Goal: Information Seeking & Learning: Learn about a topic

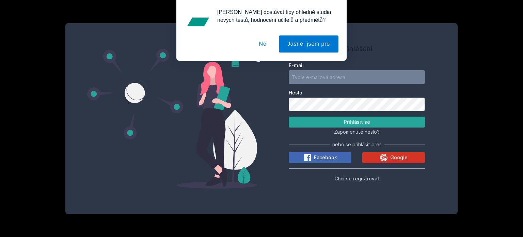
click at [394, 162] on button "Google" at bounding box center [394, 157] width 63 height 11
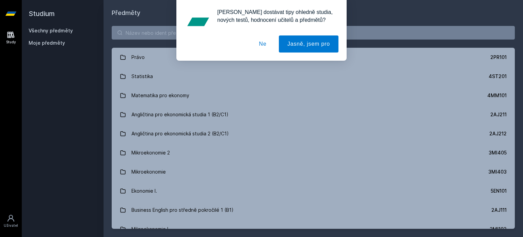
click at [262, 42] on button "Ne" at bounding box center [263, 43] width 25 height 17
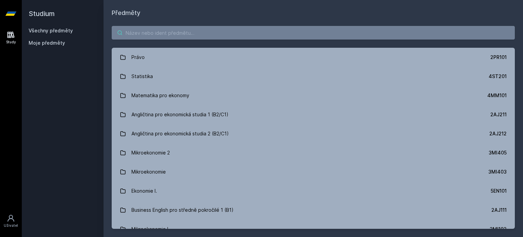
click at [144, 34] on input "search" at bounding box center [313, 33] width 403 height 14
paste input "Design sprint"
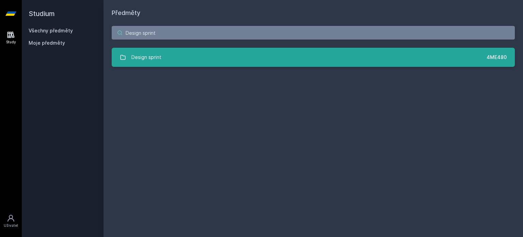
type input "Design sprint"
click at [164, 59] on link "Design sprint 4ME480" at bounding box center [313, 57] width 403 height 19
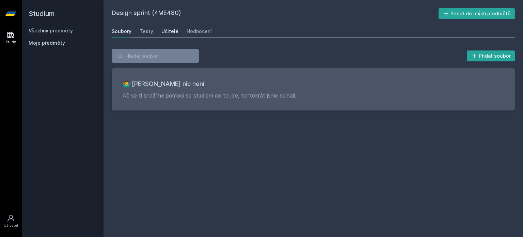
click at [168, 30] on div "Učitelé" at bounding box center [169, 31] width 17 height 7
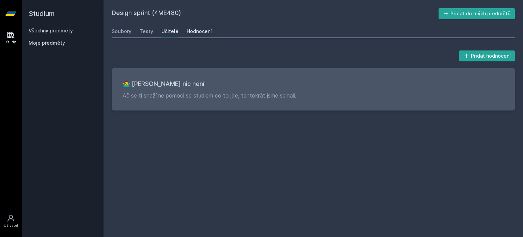
click at [187, 27] on link "Hodnocení" at bounding box center [199, 32] width 25 height 14
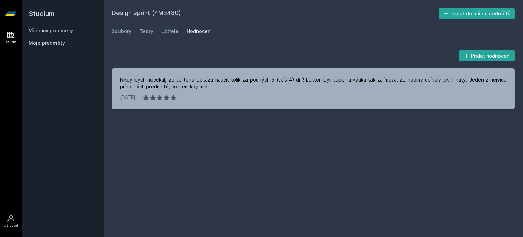
click at [13, 15] on icon at bounding box center [10, 14] width 11 height 4
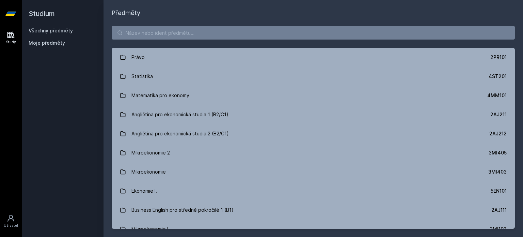
click at [13, 15] on icon at bounding box center [10, 14] width 11 height 4
click at [12, 12] on icon at bounding box center [10, 14] width 11 height 4
click at [159, 34] on input "search" at bounding box center [313, 33] width 403 height 14
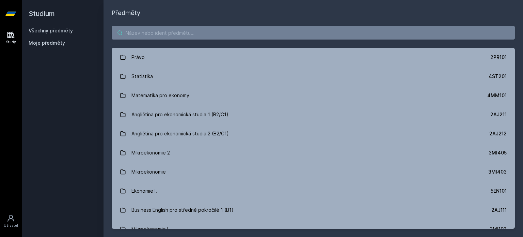
paste input "Gamifikace (v angličtině)"
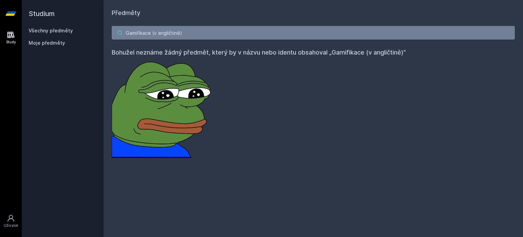
drag, startPoint x: 191, startPoint y: 32, endPoint x: 151, endPoint y: 33, distance: 40.6
click at [151, 33] on input "Gamifikace (v angličtině)" at bounding box center [313, 33] width 403 height 14
click at [141, 90] on img at bounding box center [163, 107] width 102 height 101
click at [7, 13] on icon at bounding box center [10, 14] width 11 height 4
click at [12, 12] on icon at bounding box center [10, 14] width 11 height 4
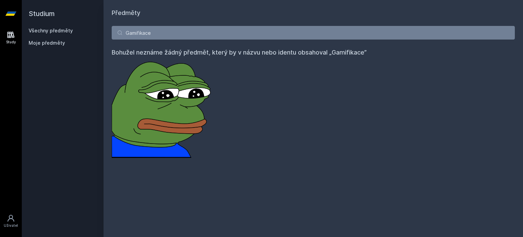
click at [12, 12] on icon at bounding box center [10, 14] width 11 height 4
click at [38, 13] on h2 "Studium" at bounding box center [63, 13] width 68 height 27
click at [10, 36] on icon at bounding box center [10, 35] width 7 height 6
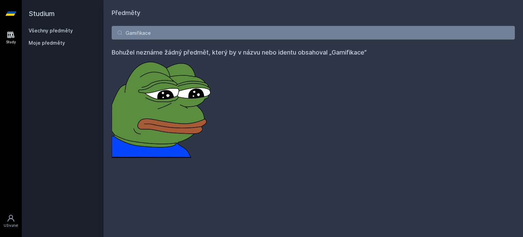
click at [11, 15] on icon at bounding box center [10, 14] width 11 height 4
paste input "IT a anatomie firmy"
drag, startPoint x: 168, startPoint y: 35, endPoint x: 92, endPoint y: 34, distance: 75.6
click at [92, 34] on div "Studium Všechny předměty Moje předměty Předměty Gamifikace Bohužel neznáme žádn…" at bounding box center [273, 118] width 502 height 237
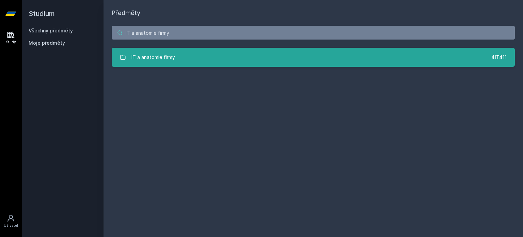
type input "IT a anatomie firmy"
click at [145, 56] on div "IT a anatomie firmy" at bounding box center [154, 57] width 44 height 14
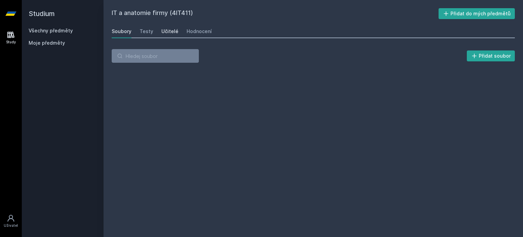
click at [169, 28] on div "Učitelé" at bounding box center [169, 31] width 17 height 7
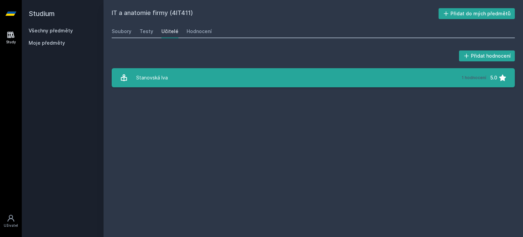
click at [504, 79] on icon at bounding box center [502, 77] width 7 height 6
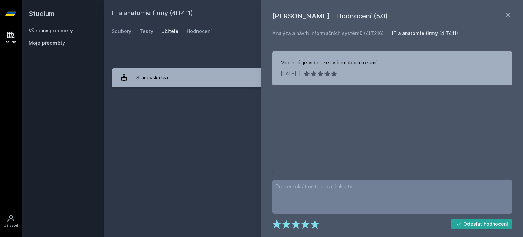
drag, startPoint x: 241, startPoint y: 138, endPoint x: 213, endPoint y: 90, distance: 55.9
click at [241, 137] on div "IT a anatomie firmy (4IT411) Přidat do mých předmětů Soubory Testy Učitelé Hodn…" at bounding box center [313, 118] width 403 height 220
click at [197, 31] on div "Hodnocení" at bounding box center [199, 31] width 25 height 7
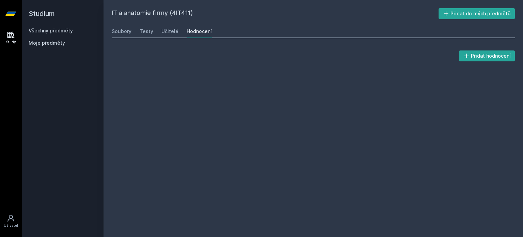
click at [197, 31] on div "Hodnocení" at bounding box center [199, 31] width 25 height 7
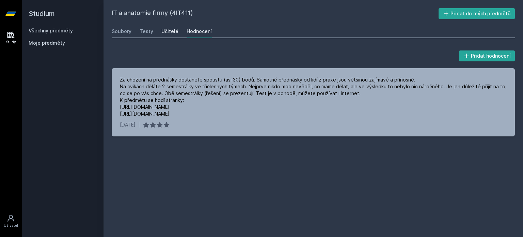
click at [174, 30] on div "Učitelé" at bounding box center [169, 31] width 17 height 7
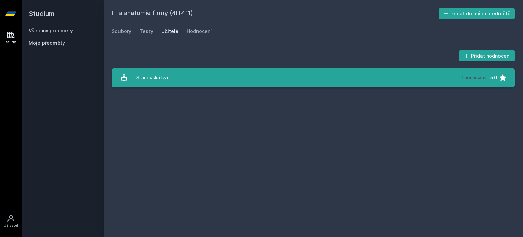
click at [173, 78] on link "Stanovská Iva 1 hodnocení 5.0" at bounding box center [313, 77] width 403 height 19
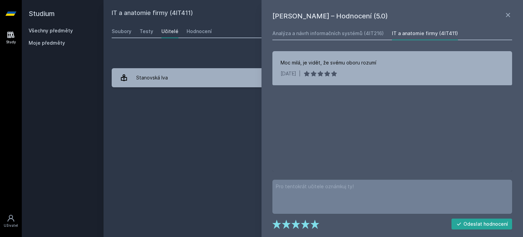
click at [216, 128] on div "IT a anatomie firmy (4IT411) Přidat do mých předmětů Soubory Testy Učitelé Hodn…" at bounding box center [313, 118] width 403 height 220
click at [175, 49] on div "Přidat hodnocení" at bounding box center [313, 56] width 403 height 14
click at [172, 28] on div "Učitelé" at bounding box center [169, 31] width 17 height 7
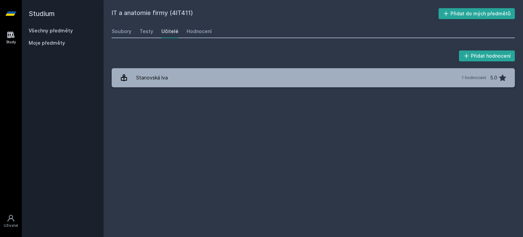
click at [38, 13] on h2 "Studium" at bounding box center [63, 13] width 68 height 27
click at [42, 30] on link "Všechny předměty" at bounding box center [51, 31] width 44 height 6
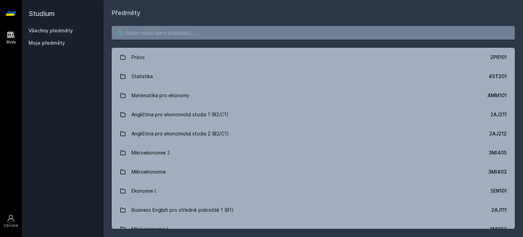
click at [185, 35] on input "search" at bounding box center [313, 33] width 403 height 14
paste input "Počítačová grafika a sazba"
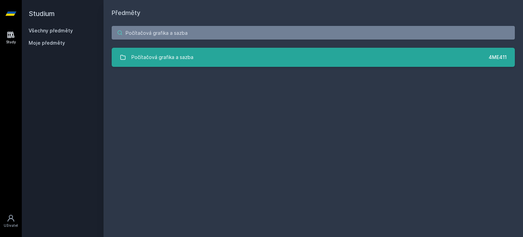
type input "Počítačová grafika a sazba"
click at [176, 60] on div "Počítačová grafika a sazba" at bounding box center [163, 57] width 62 height 14
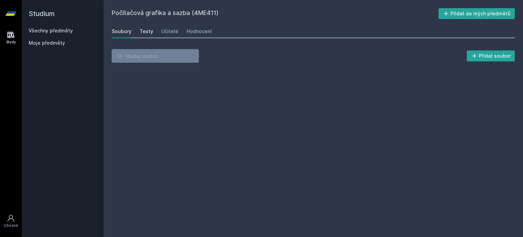
click at [151, 25] on link "Testy" at bounding box center [147, 32] width 14 height 14
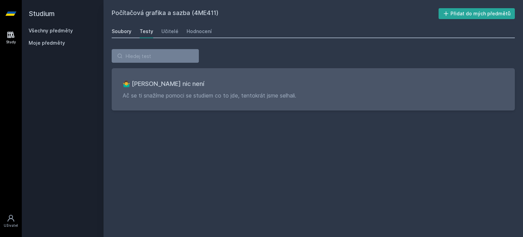
drag, startPoint x: 120, startPoint y: 28, endPoint x: 124, endPoint y: 28, distance: 4.8
click at [120, 28] on div "Soubory" at bounding box center [122, 31] width 20 height 7
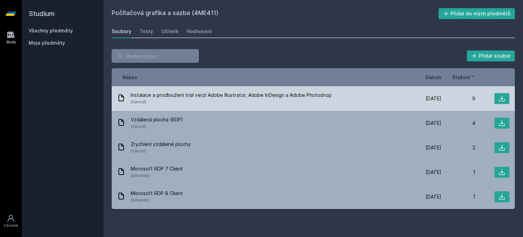
click at [335, 99] on div "Instalace a prodloužení trial verzí Adobe Illustrator, Adobe InDesign a Adobe P…" at bounding box center [262, 99] width 290 height 14
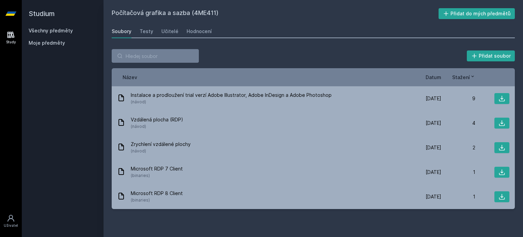
click at [176, 29] on div "Soubory Testy Učitelé Hodnocení" at bounding box center [313, 32] width 403 height 14
click at [172, 31] on div "Učitelé" at bounding box center [169, 31] width 17 height 7
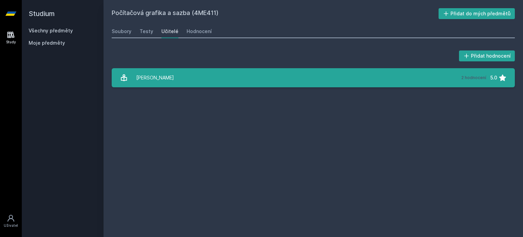
click at [162, 80] on div "Horná Kristýna" at bounding box center [155, 78] width 38 height 14
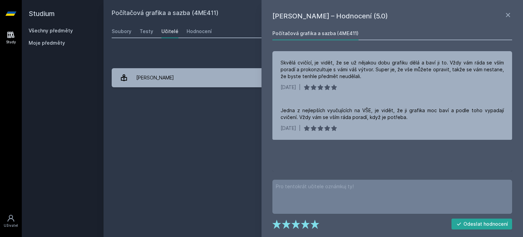
click at [249, 113] on div "Počítačová grafika a sazba (4ME411) Přidat do mých předmětů Soubory Testy Učite…" at bounding box center [313, 118] width 403 height 220
click at [507, 15] on icon at bounding box center [508, 15] width 8 height 8
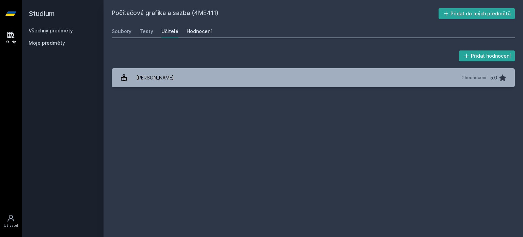
click at [204, 35] on link "Hodnocení" at bounding box center [199, 32] width 25 height 14
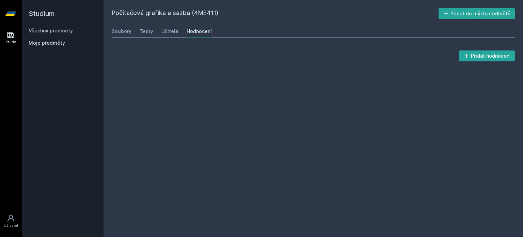
click at [204, 35] on link "Hodnocení" at bounding box center [199, 32] width 25 height 14
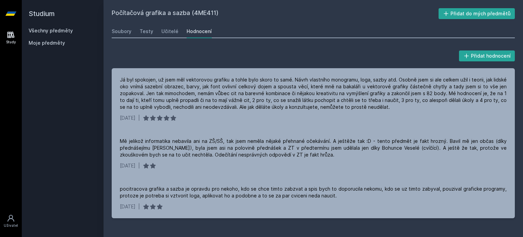
click at [38, 49] on div "Moje předměty" at bounding box center [63, 45] width 68 height 10
click at [37, 45] on span "Moje předměty" at bounding box center [47, 43] width 36 height 7
click at [57, 41] on span "Moje předměty" at bounding box center [47, 43] width 36 height 7
click at [52, 30] on link "Všechny předměty" at bounding box center [51, 31] width 44 height 6
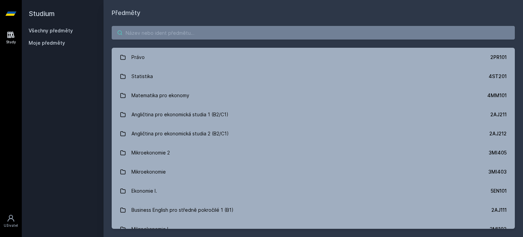
click at [162, 34] on input "search" at bounding box center [313, 33] width 403 height 14
paste input "Řízení projektů IS/ICT"
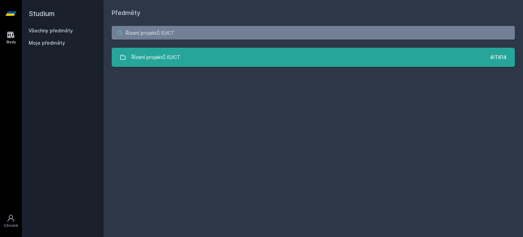
type input "Řízení projektů IS/ICT"
click at [153, 57] on div "Řízení projektů IS/ICT" at bounding box center [156, 57] width 49 height 14
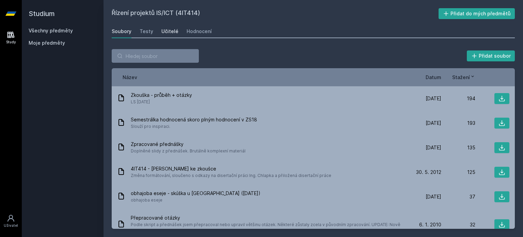
click at [168, 28] on div "Učitelé" at bounding box center [169, 31] width 17 height 7
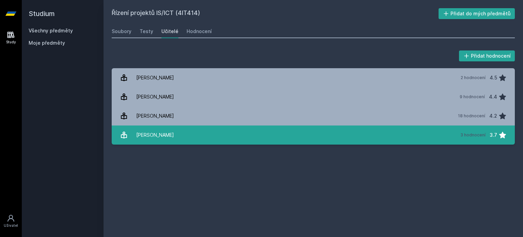
click at [255, 132] on link "Kučera Jan 3 hodnocení 3.7" at bounding box center [313, 134] width 403 height 19
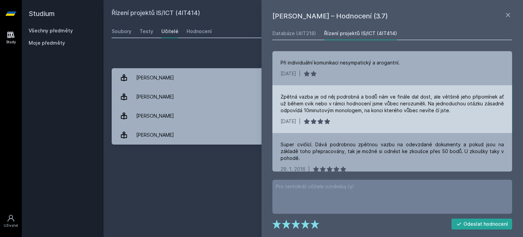
scroll to position [2, 0]
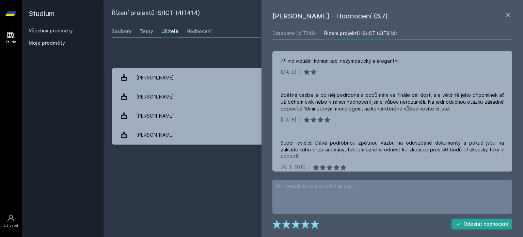
click at [237, 182] on div "Řízení projektů IS/ICT (4IT414) Přidat do mých předmětů Soubory Testy Učitelé H…" at bounding box center [313, 118] width 403 height 220
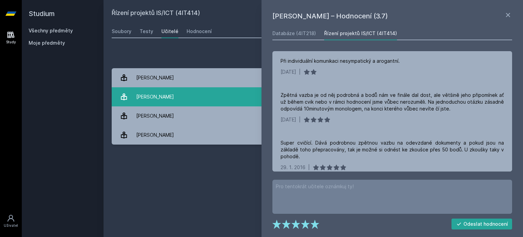
click at [166, 96] on div "Chlapek Dušan" at bounding box center [155, 97] width 38 height 14
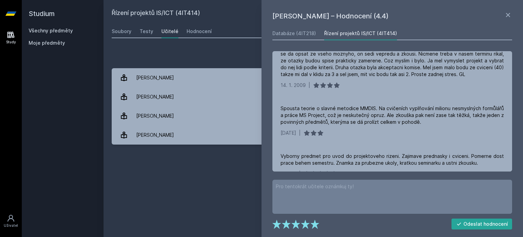
scroll to position [356, 0]
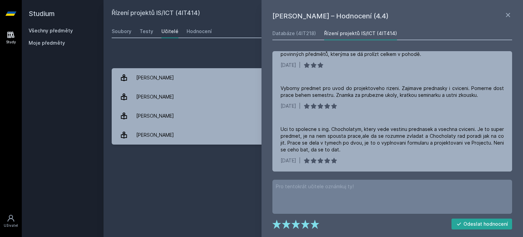
click at [211, 186] on div "Řízení projektů IS/ICT (4IT414) Přidat do mých předmětů Soubory Testy Učitelé H…" at bounding box center [313, 118] width 403 height 220
click at [223, 190] on div "Řízení projektů IS/ICT (4IT414) Přidat do mých předmětů Soubory Testy Učitelé H…" at bounding box center [313, 118] width 403 height 220
click at [142, 52] on div "Přidat hodnocení" at bounding box center [313, 56] width 403 height 14
drag, startPoint x: 232, startPoint y: 55, endPoint x: 451, endPoint y: 23, distance: 222.1
click at [232, 55] on div "Přidat hodnocení" at bounding box center [313, 56] width 403 height 14
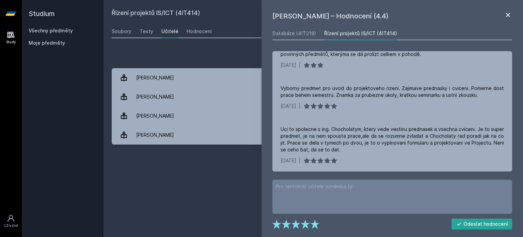
click at [508, 15] on icon at bounding box center [508, 15] width 4 height 4
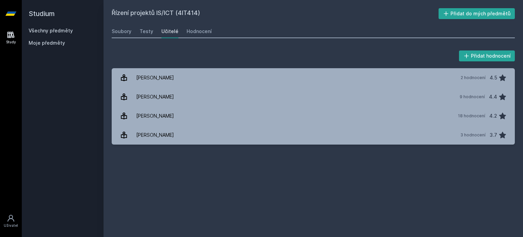
click at [43, 43] on span "Moje předměty" at bounding box center [47, 43] width 36 height 7
click at [46, 30] on link "Všechny předměty" at bounding box center [51, 31] width 44 height 6
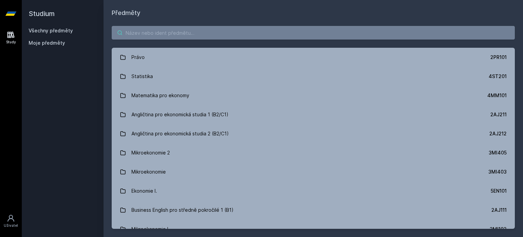
click at [170, 35] on input "search" at bounding box center [313, 33] width 403 height 14
paste input "Uživatelský výzkum"
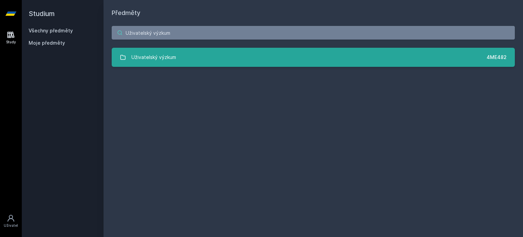
type input "Uživatelský výzkum"
click at [161, 55] on div "Uživatelský výzkum" at bounding box center [154, 57] width 45 height 14
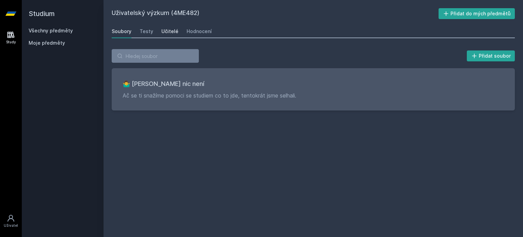
click at [165, 25] on link "Učitelé" at bounding box center [169, 32] width 17 height 14
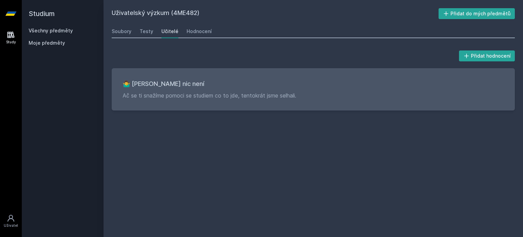
click at [169, 31] on div "Učitelé" at bounding box center [169, 31] width 17 height 7
click at [206, 31] on div "Hodnocení" at bounding box center [199, 31] width 25 height 7
click at [170, 31] on div "Učitelé" at bounding box center [169, 31] width 17 height 7
click at [189, 31] on div "Hodnocení" at bounding box center [199, 31] width 25 height 7
click at [164, 30] on div "Učitelé" at bounding box center [169, 31] width 17 height 7
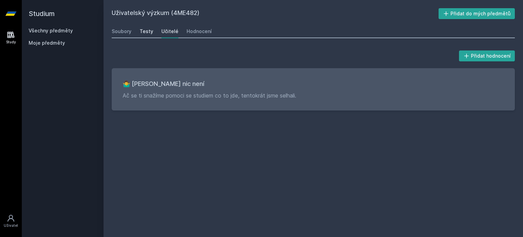
click at [147, 30] on div "Testy" at bounding box center [147, 31] width 14 height 7
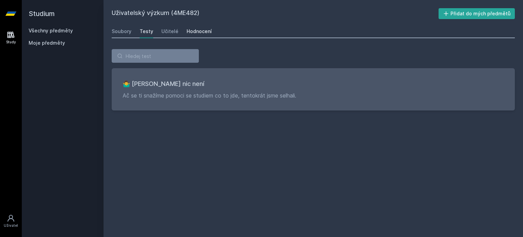
click at [207, 26] on link "Hodnocení" at bounding box center [199, 32] width 25 height 14
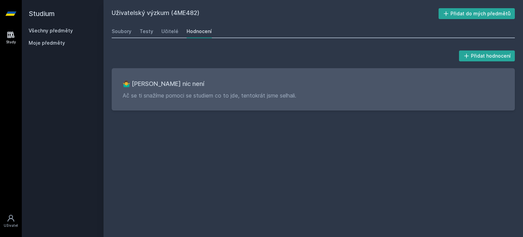
click at [49, 47] on div "Moje předměty" at bounding box center [63, 45] width 68 height 10
click at [47, 30] on link "Všechny předměty" at bounding box center [51, 31] width 44 height 6
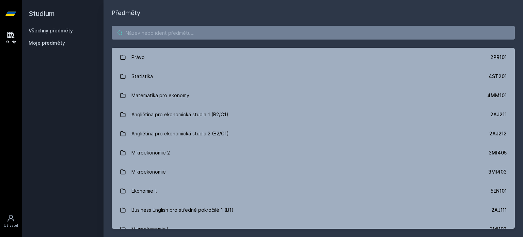
click at [168, 34] on input "search" at bounding box center [313, 33] width 403 height 14
paste input "Základy UX"
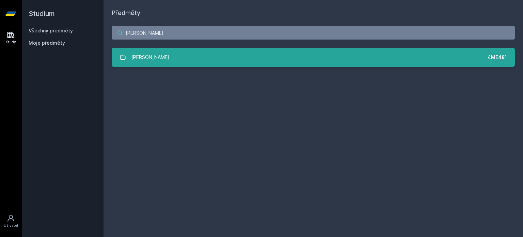
type input "Základy UX"
click at [158, 56] on link "Základy UX 4ME481" at bounding box center [313, 57] width 403 height 19
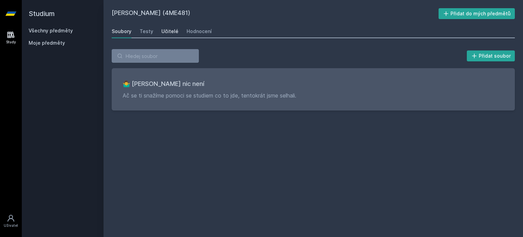
click at [171, 28] on div "Učitelé" at bounding box center [169, 31] width 17 height 7
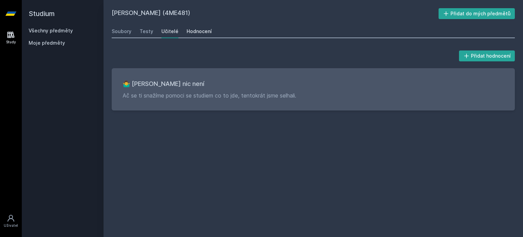
click at [201, 28] on div "Hodnocení" at bounding box center [199, 31] width 25 height 7
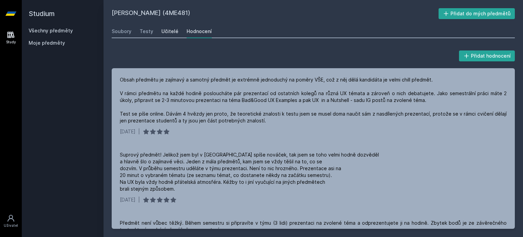
click at [173, 30] on div "Učitelé" at bounding box center [169, 31] width 17 height 7
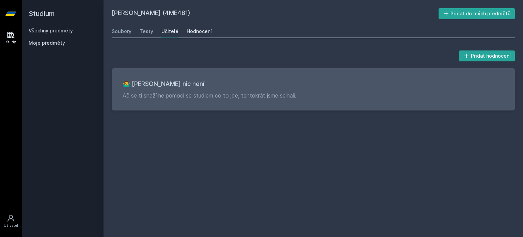
click at [201, 27] on link "Hodnocení" at bounding box center [199, 32] width 25 height 14
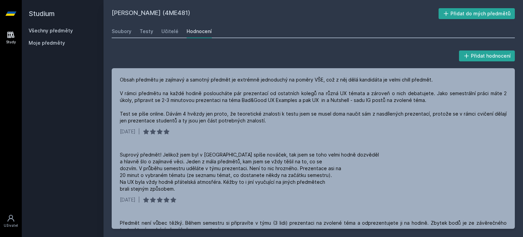
click at [53, 43] on span "Moje předměty" at bounding box center [47, 43] width 36 height 7
click at [45, 30] on link "Všechny předměty" at bounding box center [51, 31] width 44 height 6
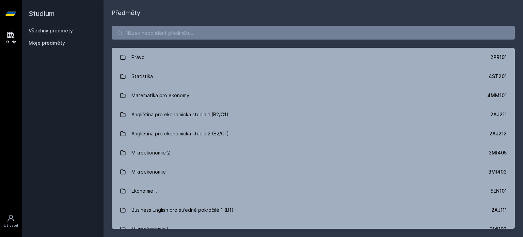
click at [14, 12] on icon at bounding box center [10, 14] width 11 height 4
